Goal: Task Accomplishment & Management: Manage account settings

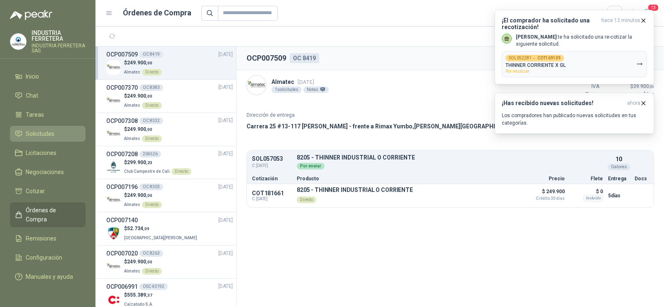
click at [46, 132] on span "Solicitudes" at bounding box center [40, 133] width 29 height 9
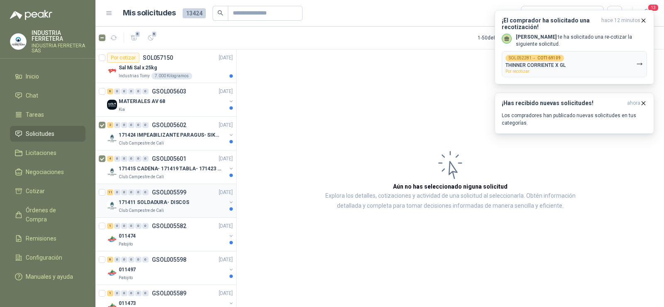
click at [101, 196] on div at bounding box center [103, 200] width 8 height 27
click at [135, 37] on span "17" at bounding box center [138, 34] width 8 height 7
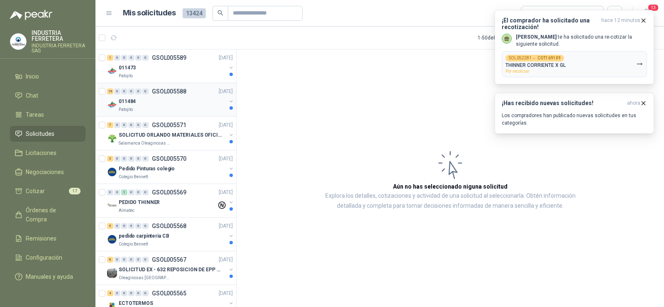
scroll to position [249, 0]
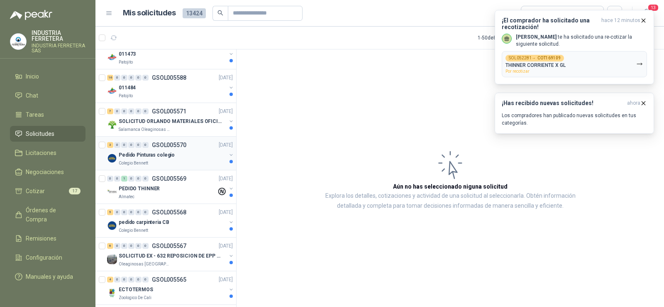
click at [151, 148] on div "3 0 0 0 0 0 GSOL005570 [DATE]" at bounding box center [170, 145] width 127 height 10
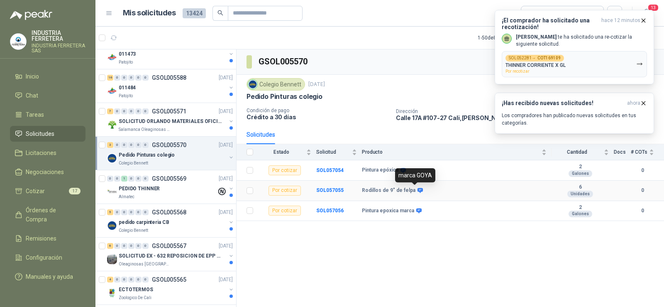
click at [418, 190] on icon at bounding box center [420, 190] width 5 height 5
click at [423, 230] on div "GSOL005570 Colegio [PERSON_NAME] [DATE] Pedido Pinturas colegio Condición de pa…" at bounding box center [451, 179] width 428 height 260
click at [154, 232] on div "Colegio Bennett" at bounding box center [173, 230] width 108 height 7
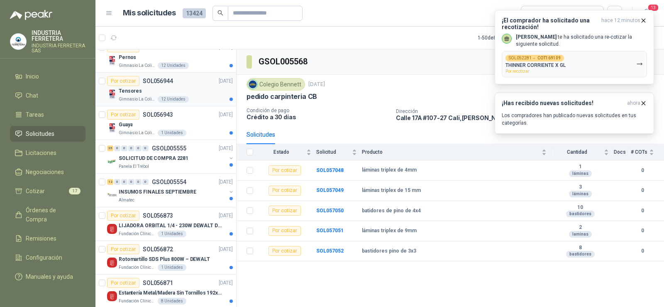
scroll to position [955, 0]
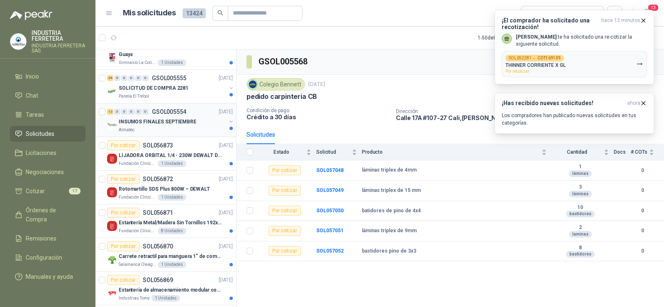
click at [157, 124] on p "INSUMOS FINALES SEPTIEMBRE" at bounding box center [158, 122] width 78 height 8
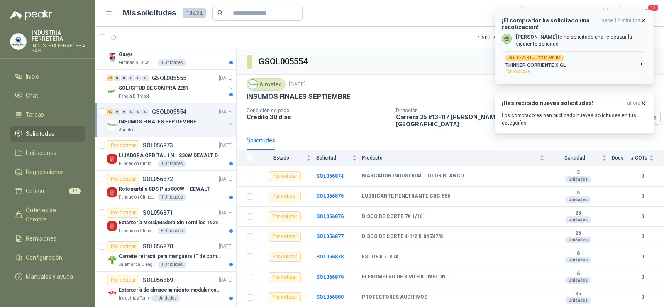
click at [643, 21] on icon "button" at bounding box center [643, 20] width 3 height 3
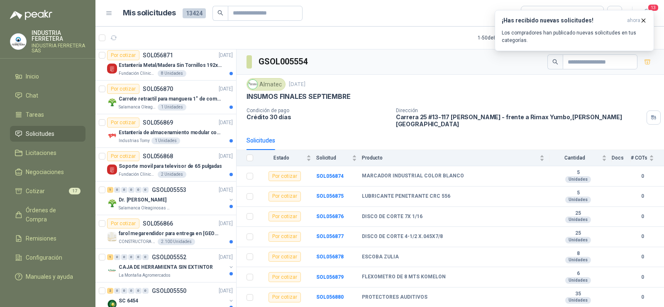
scroll to position [1162, 0]
